Goal: Find contact information: Find contact information

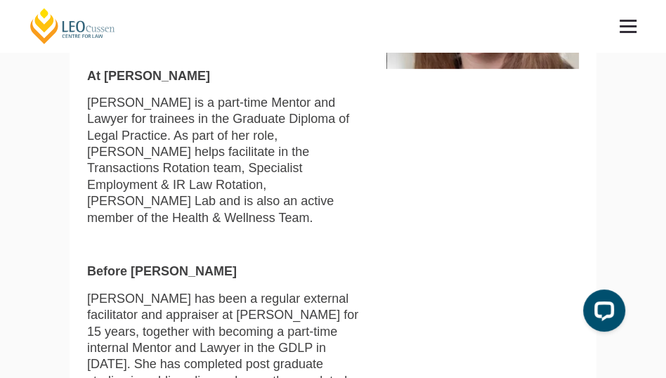
scroll to position [457, 0]
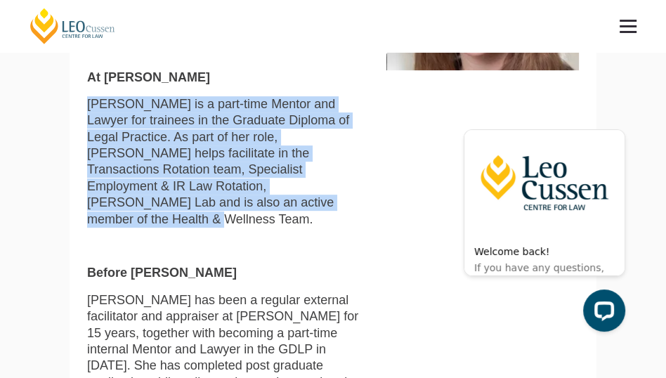
drag, startPoint x: 234, startPoint y: 205, endPoint x: 84, endPoint y: 109, distance: 177.6
copy p "[PERSON_NAME] is a part-time Mentor and Lawyer for trainees in the Graduate Dip…"
click at [242, 198] on p "[PERSON_NAME] is a part-time Mentor and Lawyer for trainees in the Graduate Dip…" at bounding box center [226, 161] width 278 height 131
drag, startPoint x: 239, startPoint y: 205, endPoint x: 86, endPoint y: 72, distance: 202.2
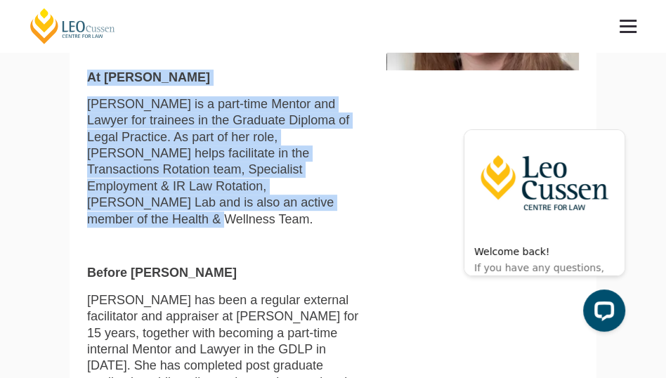
copy div "At [PERSON_NAME] [PERSON_NAME] is a part-time Mentor and Lawyer for trainees in…"
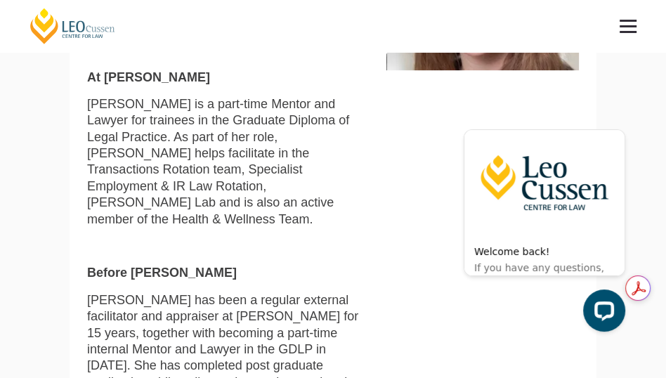
click at [94, 266] on strong "Before [PERSON_NAME]" at bounding box center [162, 273] width 150 height 14
click at [89, 266] on strong "Before [PERSON_NAME]" at bounding box center [162, 273] width 150 height 14
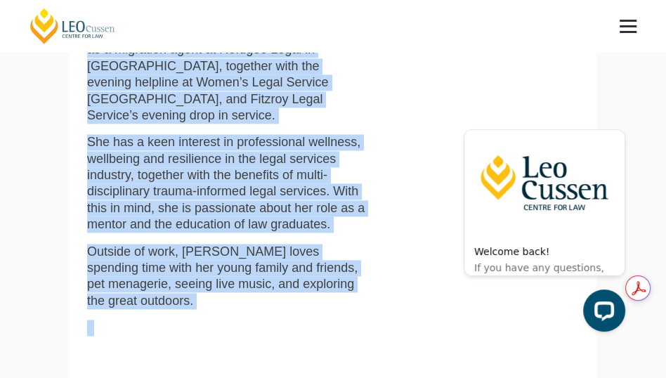
scroll to position [1673, 0]
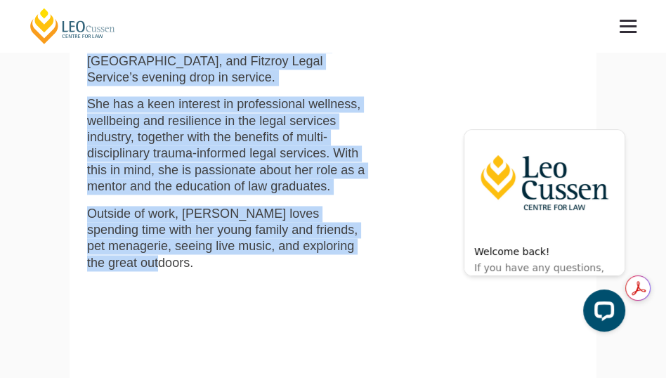
drag, startPoint x: 89, startPoint y: 259, endPoint x: 160, endPoint y: 147, distance: 133.3
copy div "Loremi Dol Sitame Consect adi elit s doeiusm temporin utlaboreetd mag aliquaeni…"
